Goal: Navigation & Orientation: Find specific page/section

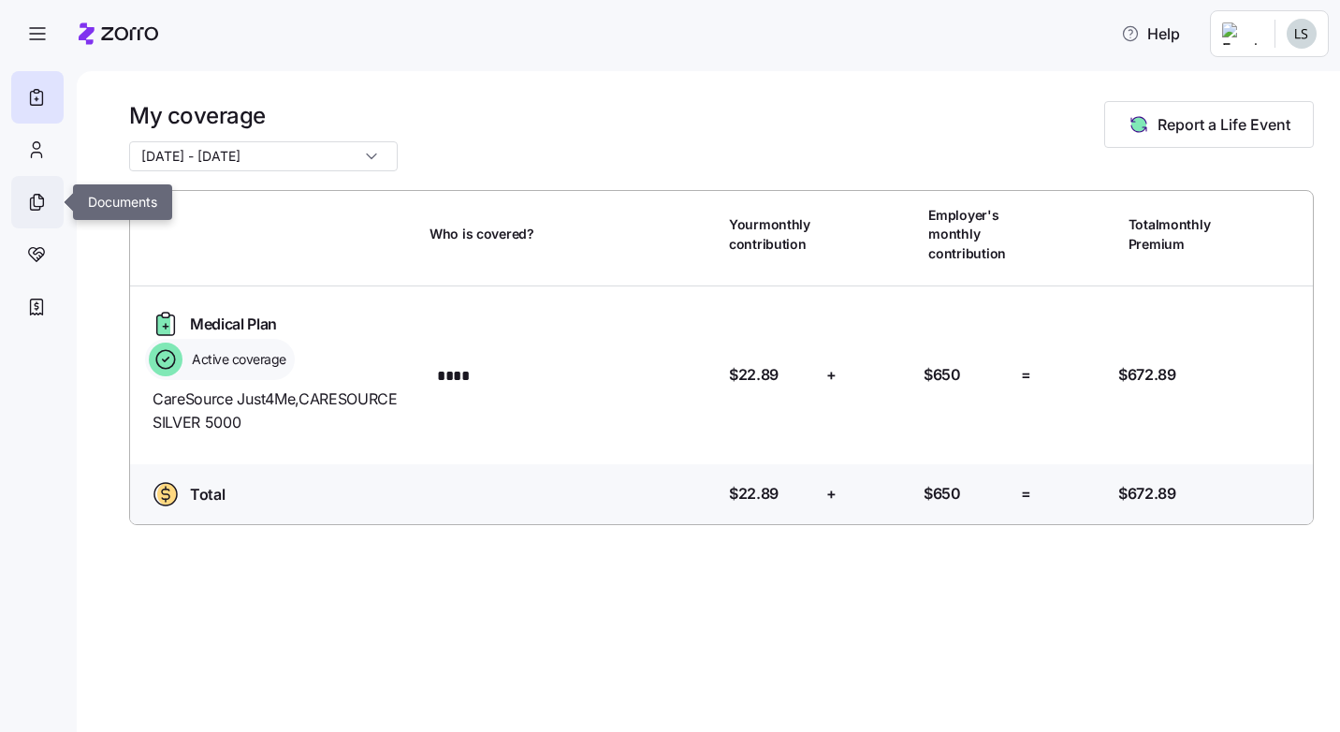
click at [37, 199] on icon at bounding box center [36, 202] width 21 height 22
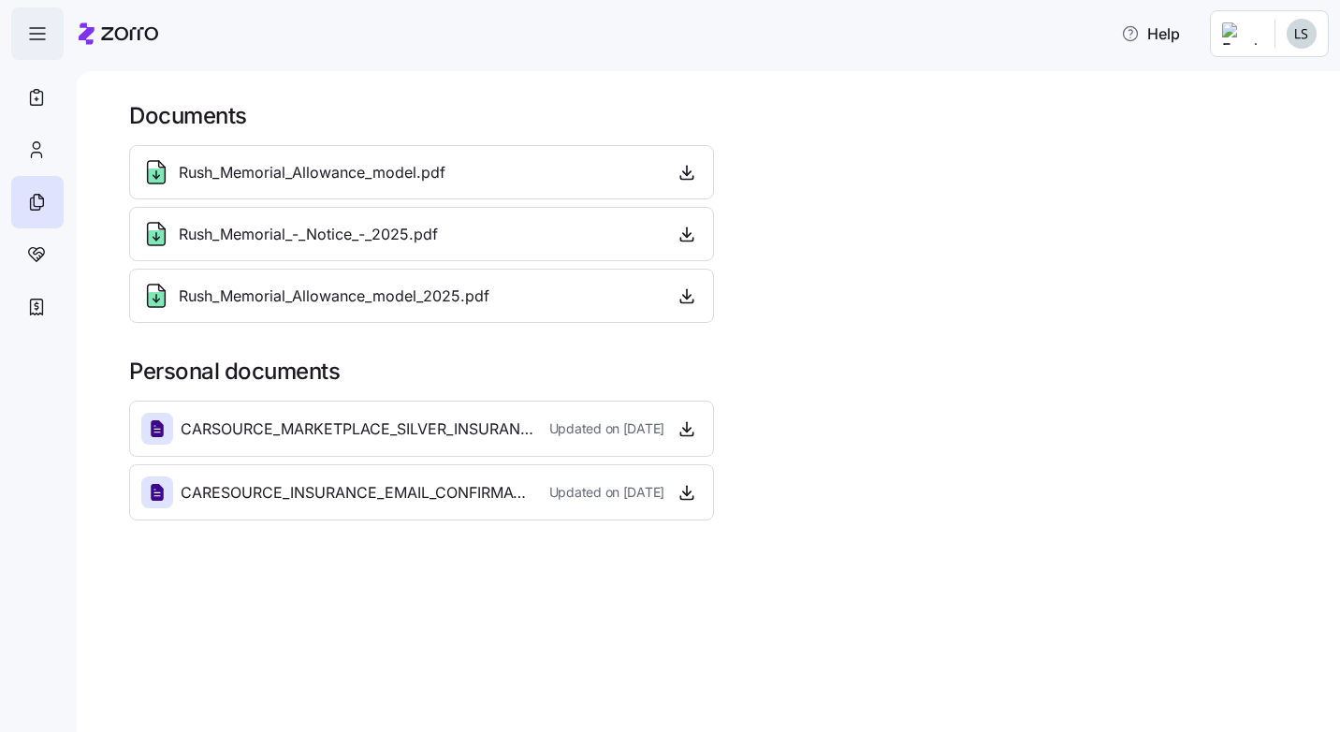
click at [41, 28] on icon "button" at bounding box center [37, 33] width 22 height 22
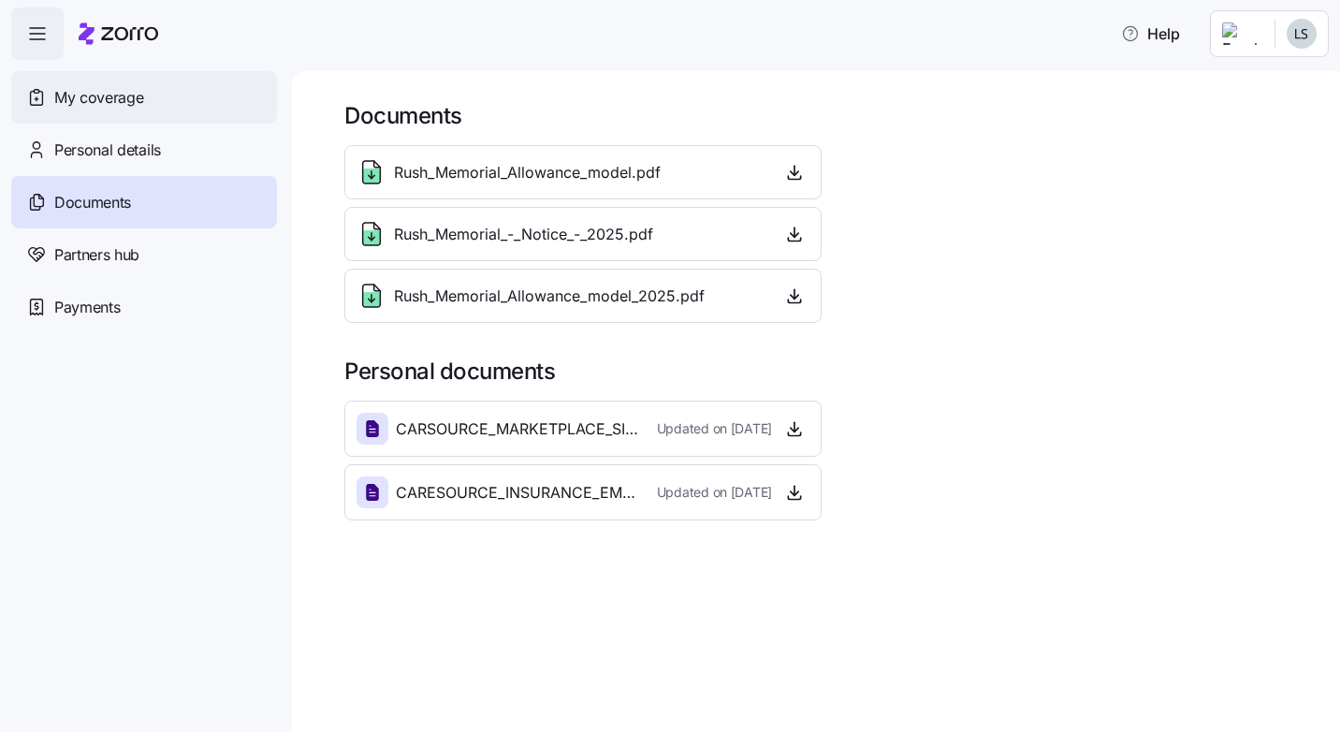
click at [116, 95] on span "My coverage" at bounding box center [98, 97] width 89 height 23
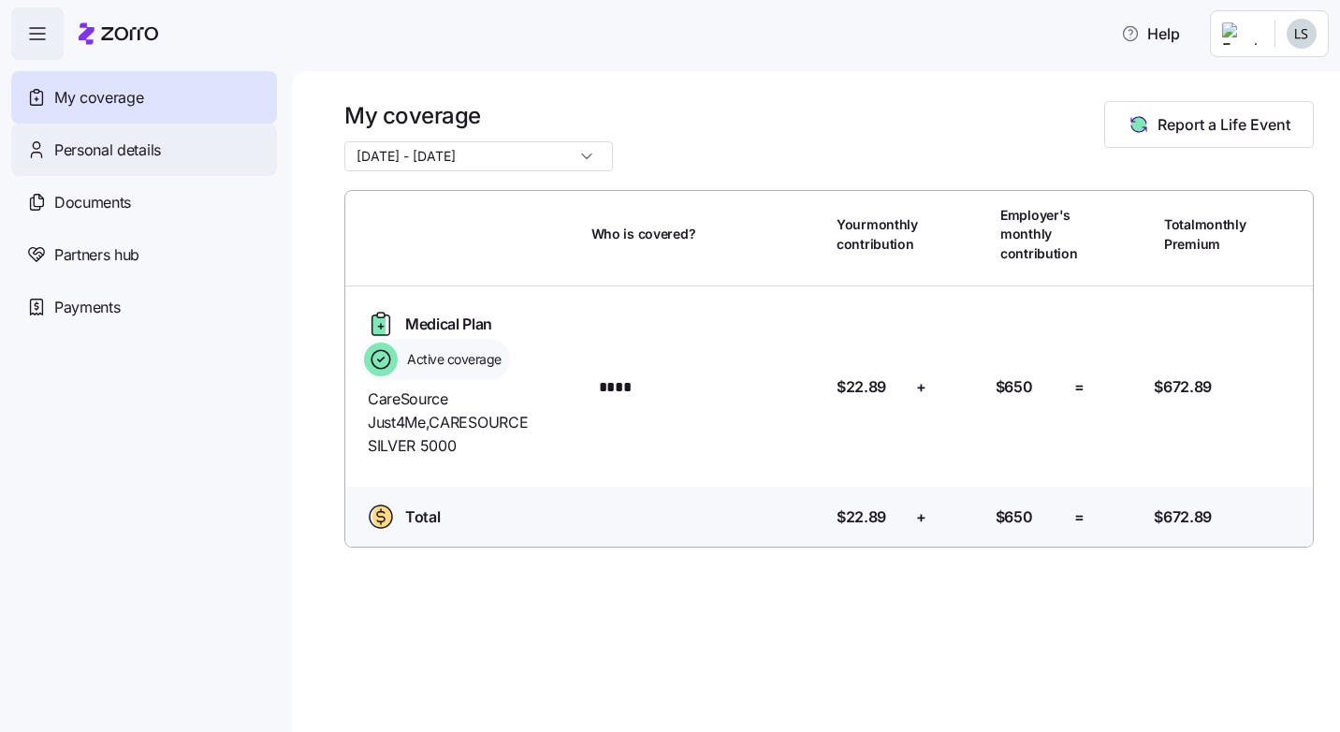
click at [112, 153] on span "Personal details" at bounding box center [107, 150] width 107 height 23
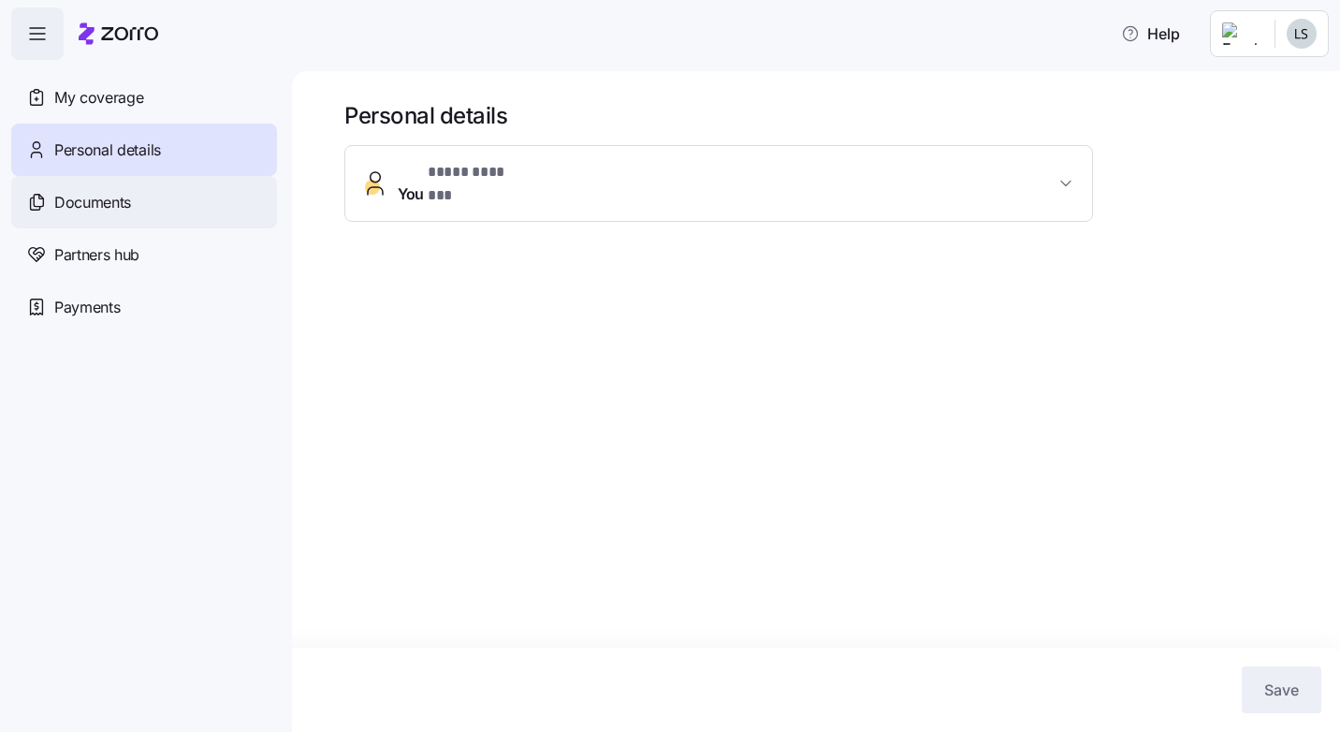
click at [99, 203] on span "Documents" at bounding box center [92, 202] width 77 height 23
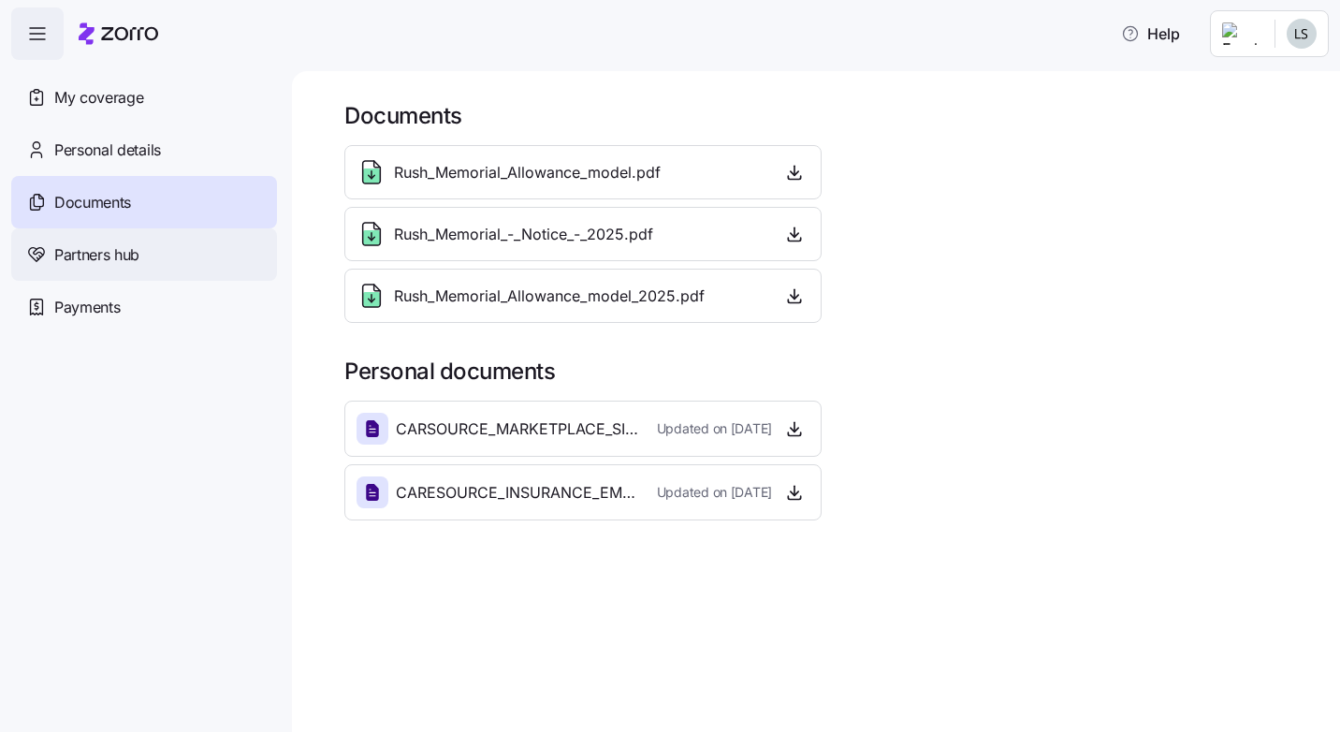
click at [115, 258] on span "Partners hub" at bounding box center [96, 254] width 85 height 23
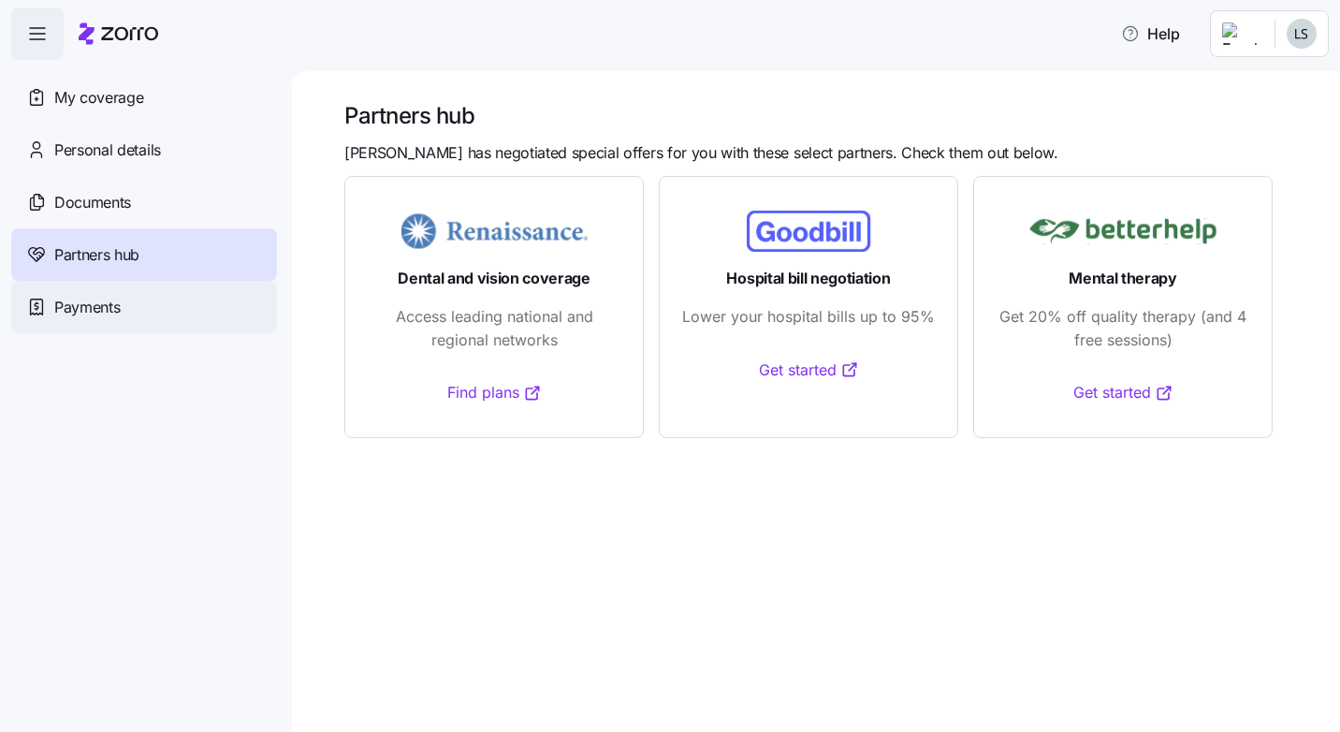
click at [103, 313] on span "Payments" at bounding box center [87, 307] width 66 height 23
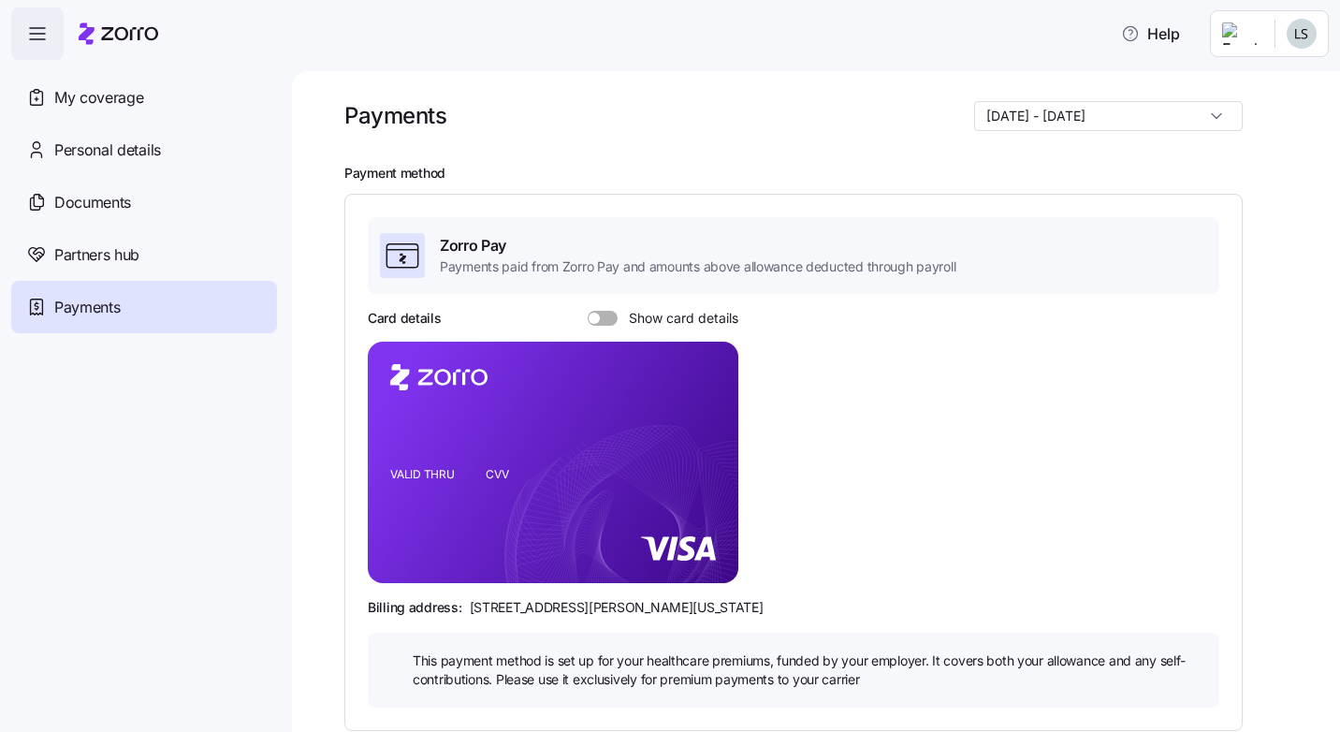
click at [1306, 32] on html "Help My coverage Personal details Documents Partners hub Payments Payments 01/0…" at bounding box center [670, 360] width 1340 height 721
click at [1244, 114] on div "Log out" at bounding box center [1252, 114] width 73 height 21
